Goal: Transaction & Acquisition: Purchase product/service

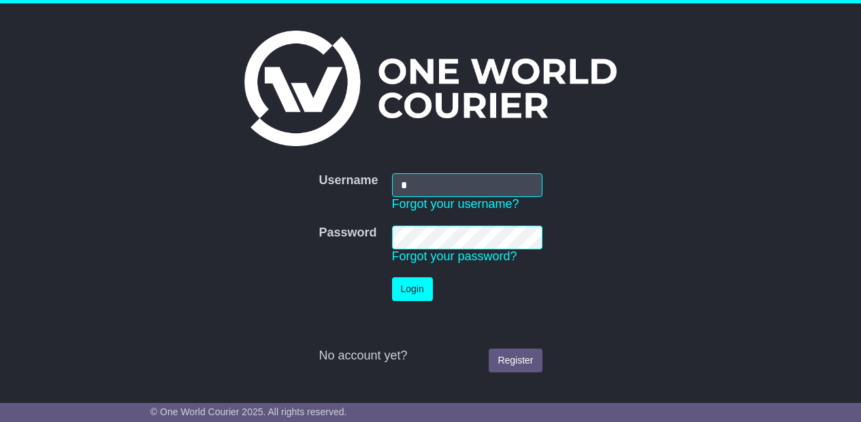
type input "**********"
click at [410, 286] on button "Login" at bounding box center [412, 290] width 41 height 24
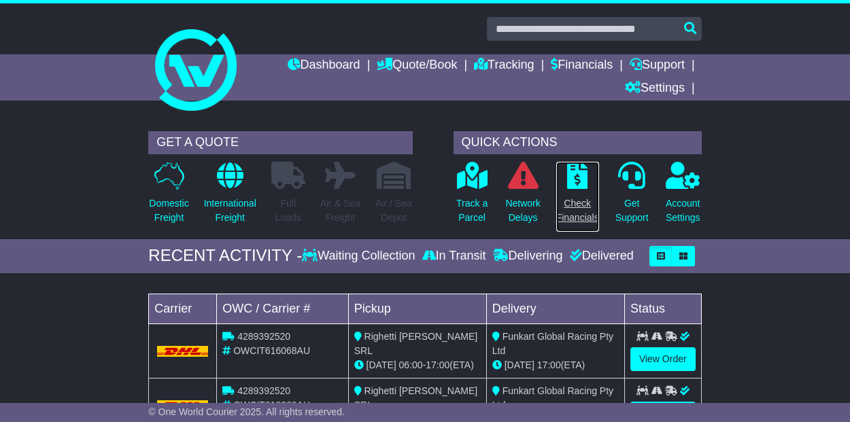
click at [578, 176] on icon at bounding box center [577, 175] width 20 height 27
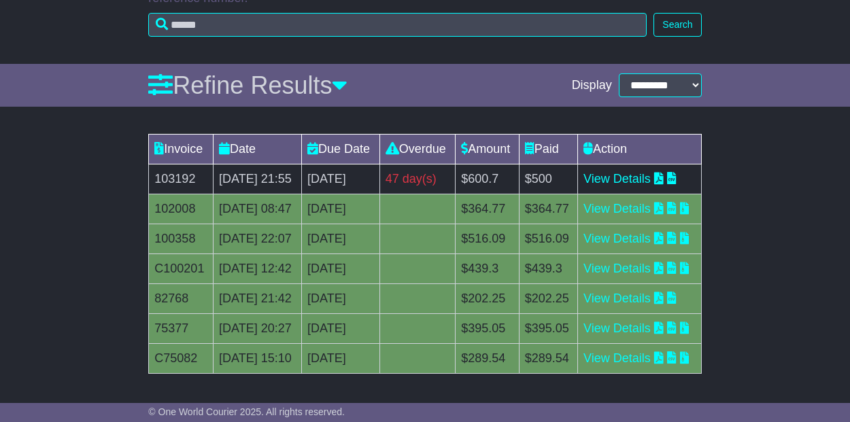
scroll to position [288, 0]
click at [624, 172] on link "View Details" at bounding box center [617, 179] width 67 height 14
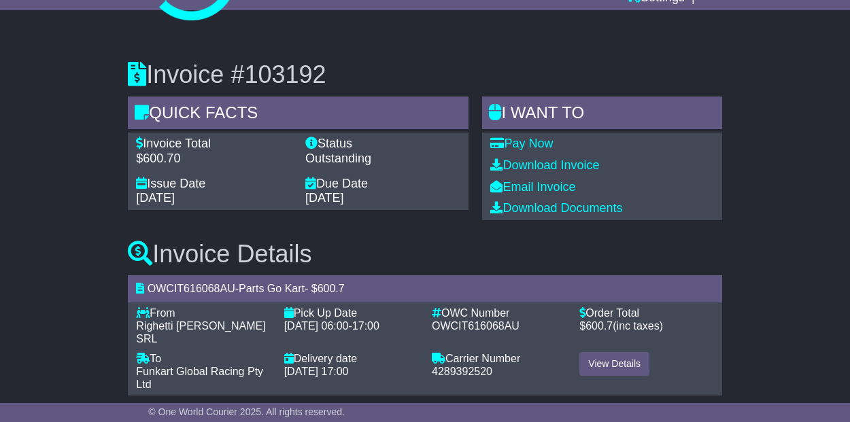
scroll to position [95, 0]
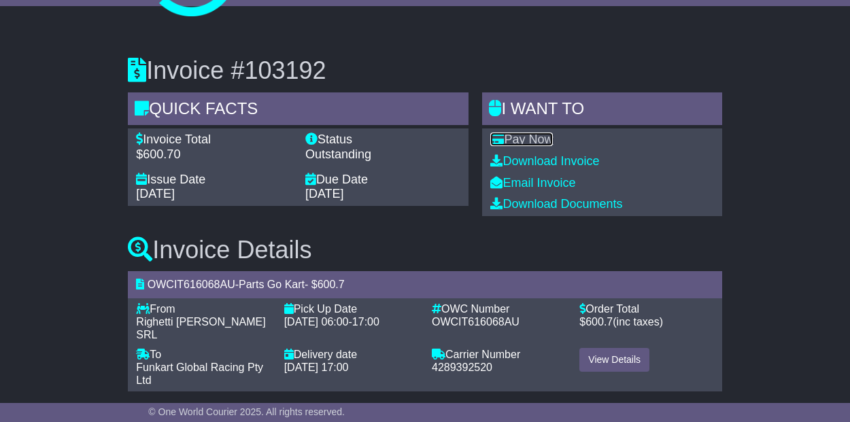
click at [542, 135] on link "Pay Now" at bounding box center [521, 140] width 63 height 14
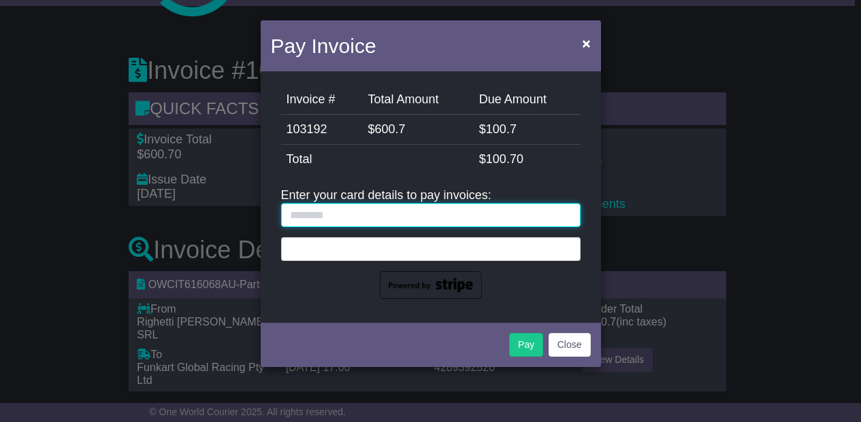
click at [300, 215] on input "text" at bounding box center [430, 215] width 299 height 24
type input "**********"
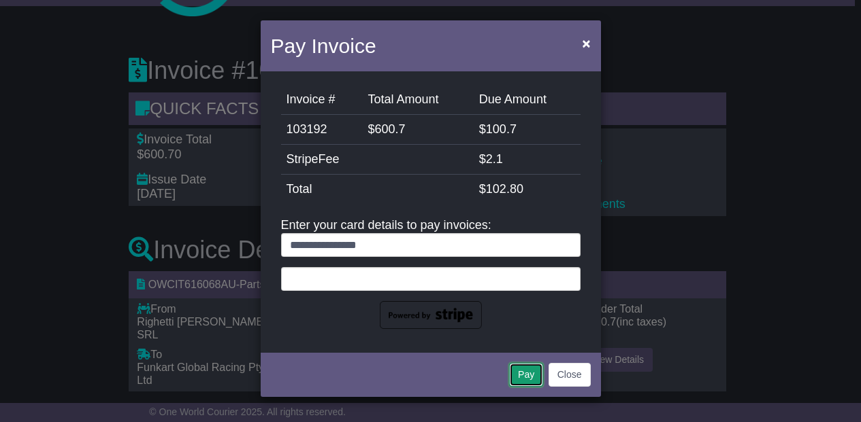
click at [524, 373] on button "Pay" at bounding box center [526, 375] width 34 height 24
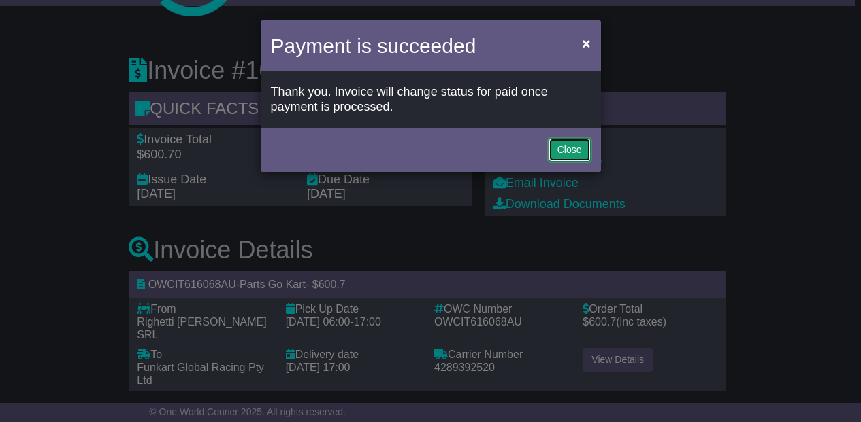
click at [568, 148] on button "Close" at bounding box center [569, 150] width 42 height 24
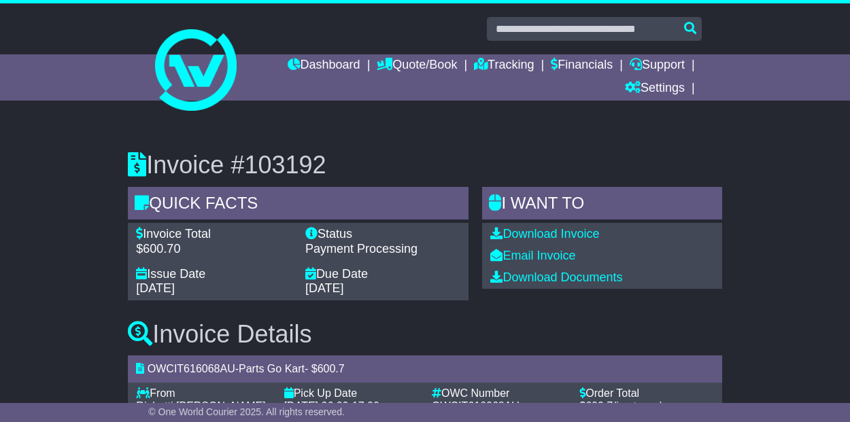
scroll to position [84, 0]
